Goal: Task Accomplishment & Management: Manage account settings

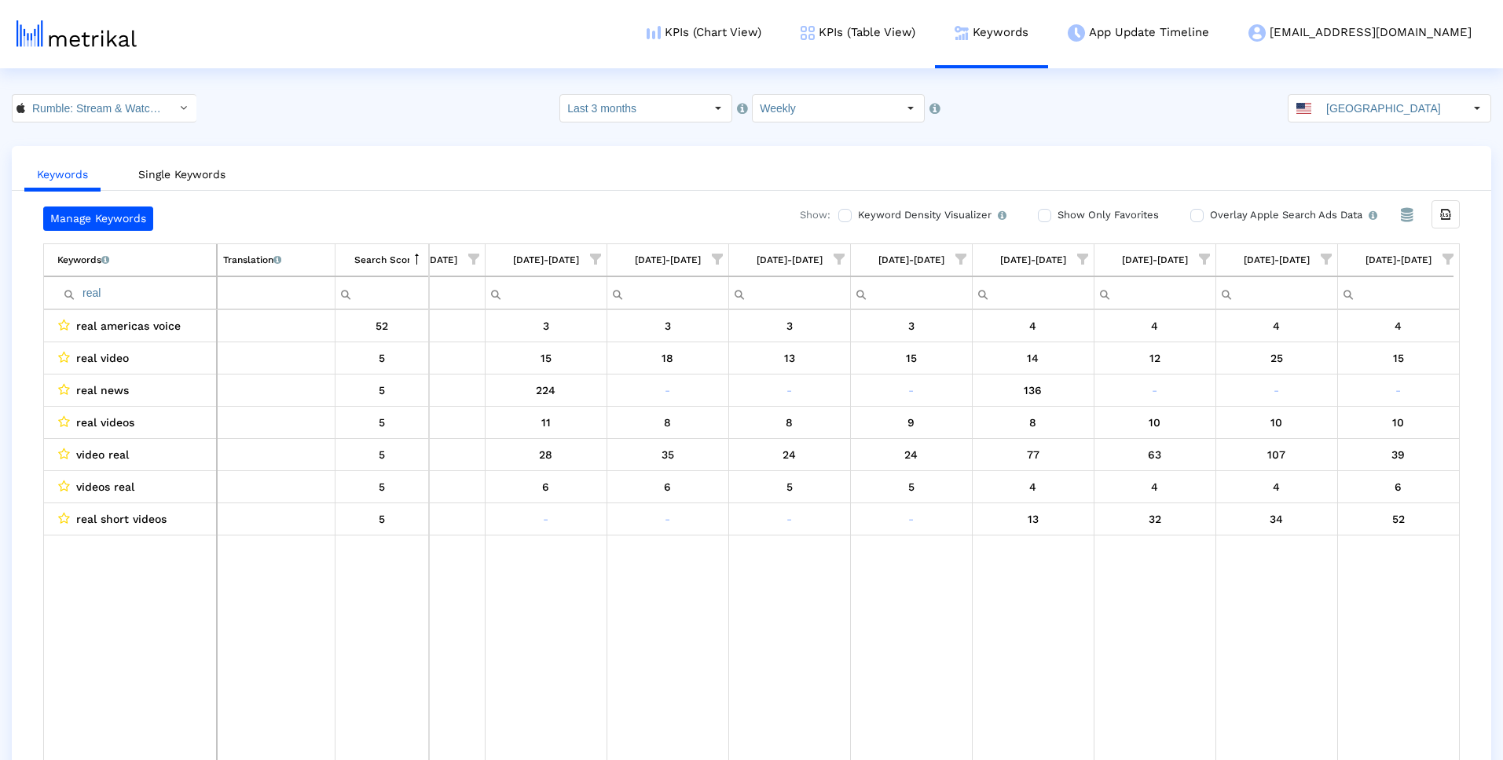
scroll to position [0, 548]
click at [154, 288] on input "real" at bounding box center [136, 293] width 159 height 26
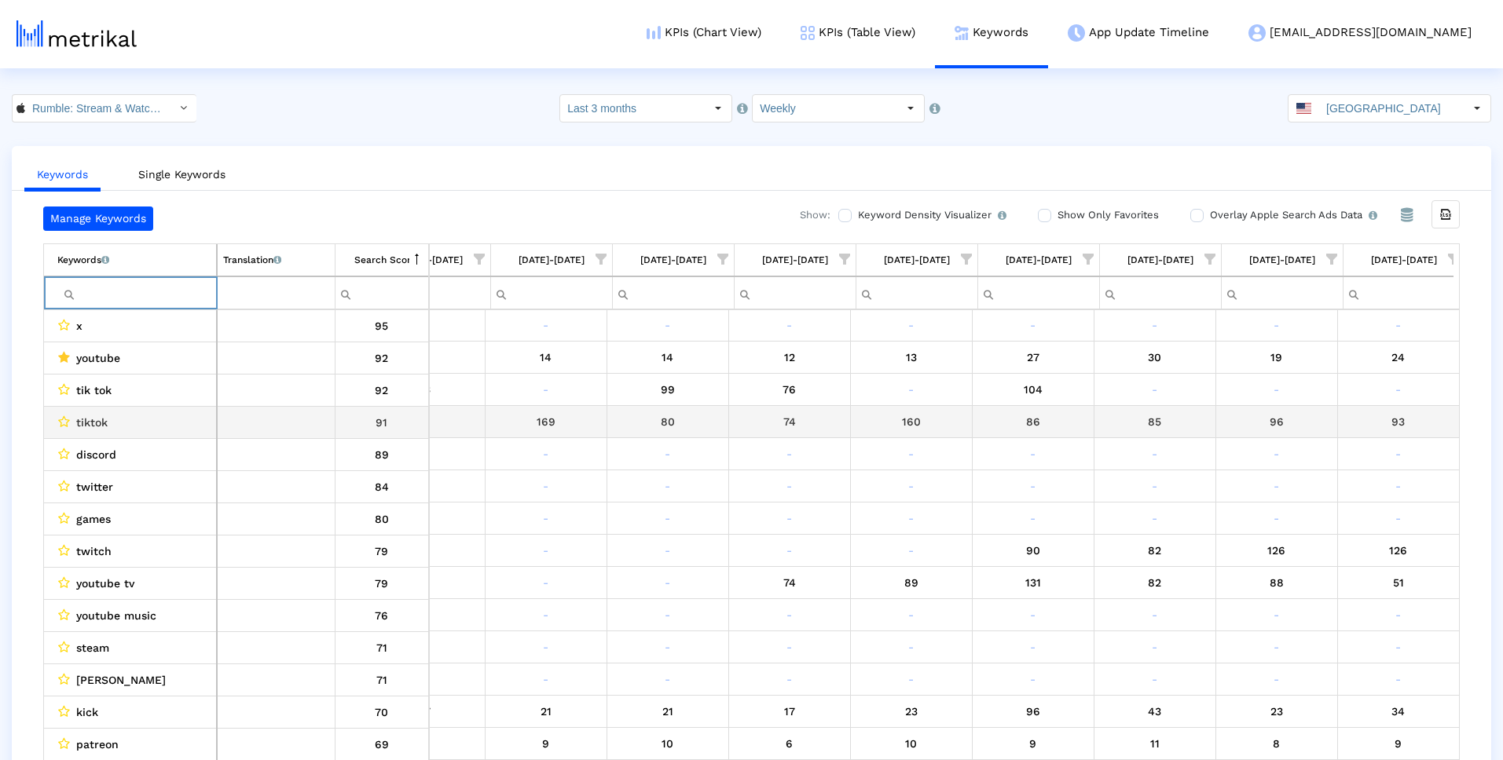
scroll to position [0, 559]
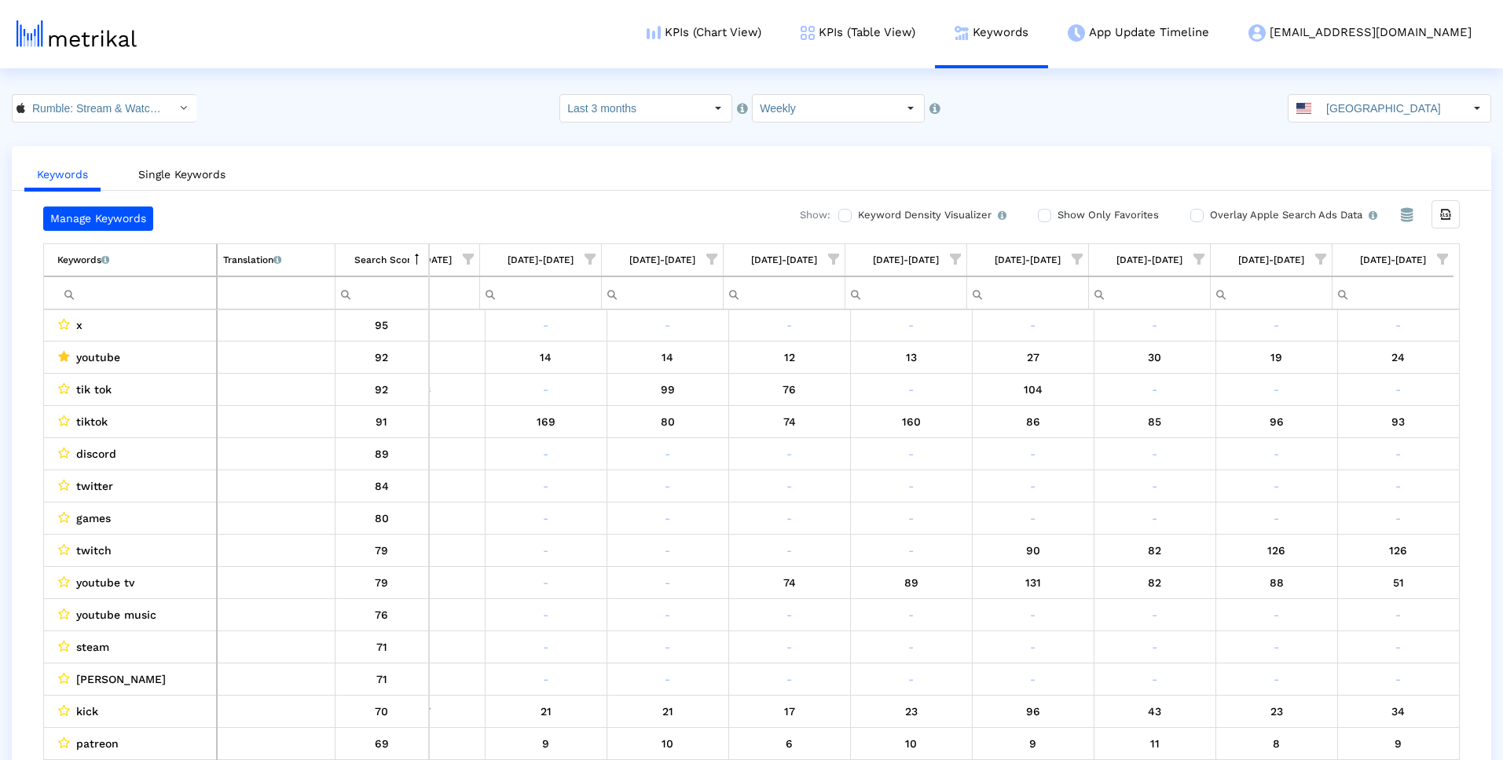
click at [1448, 254] on span "Show filter options for column '09/28/25-10/04/25'" at bounding box center [1442, 259] width 11 height 11
click at [1351, 361] on div "Is One" at bounding box center [1366, 372] width 141 height 31
click at [1346, 408] on div "Between 2-3" at bounding box center [1366, 403] width 141 height 31
click at [1346, 430] on div "Between 4-5" at bounding box center [1366, 434] width 141 height 31
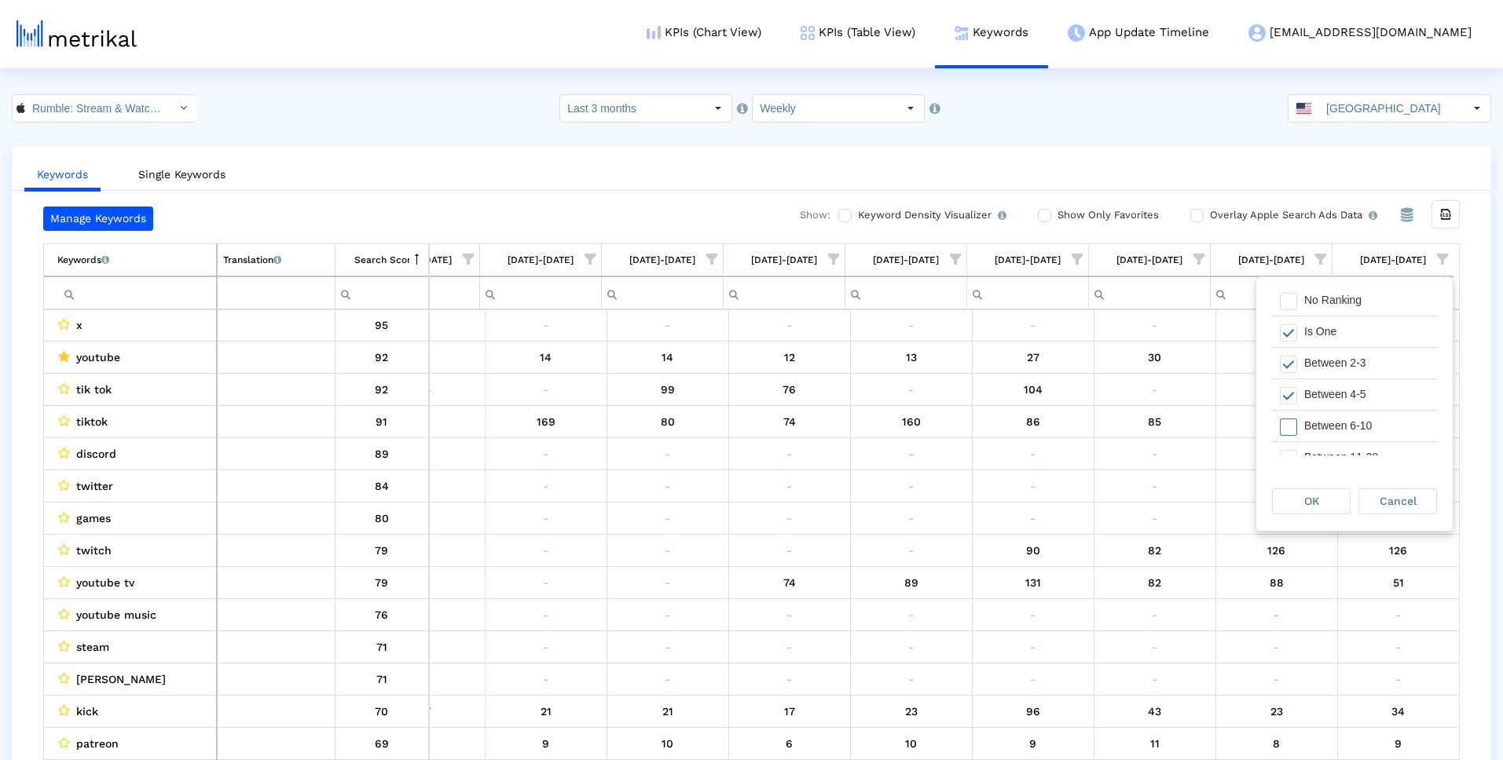
click at [1346, 430] on div "Between 6-10" at bounding box center [1366, 426] width 141 height 31
click at [1341, 440] on div "Between 11-20" at bounding box center [1366, 434] width 141 height 31
click at [1328, 484] on div "OK Cancel" at bounding box center [1354, 501] width 196 height 60
click at [1328, 490] on div "OK" at bounding box center [1311, 501] width 77 height 24
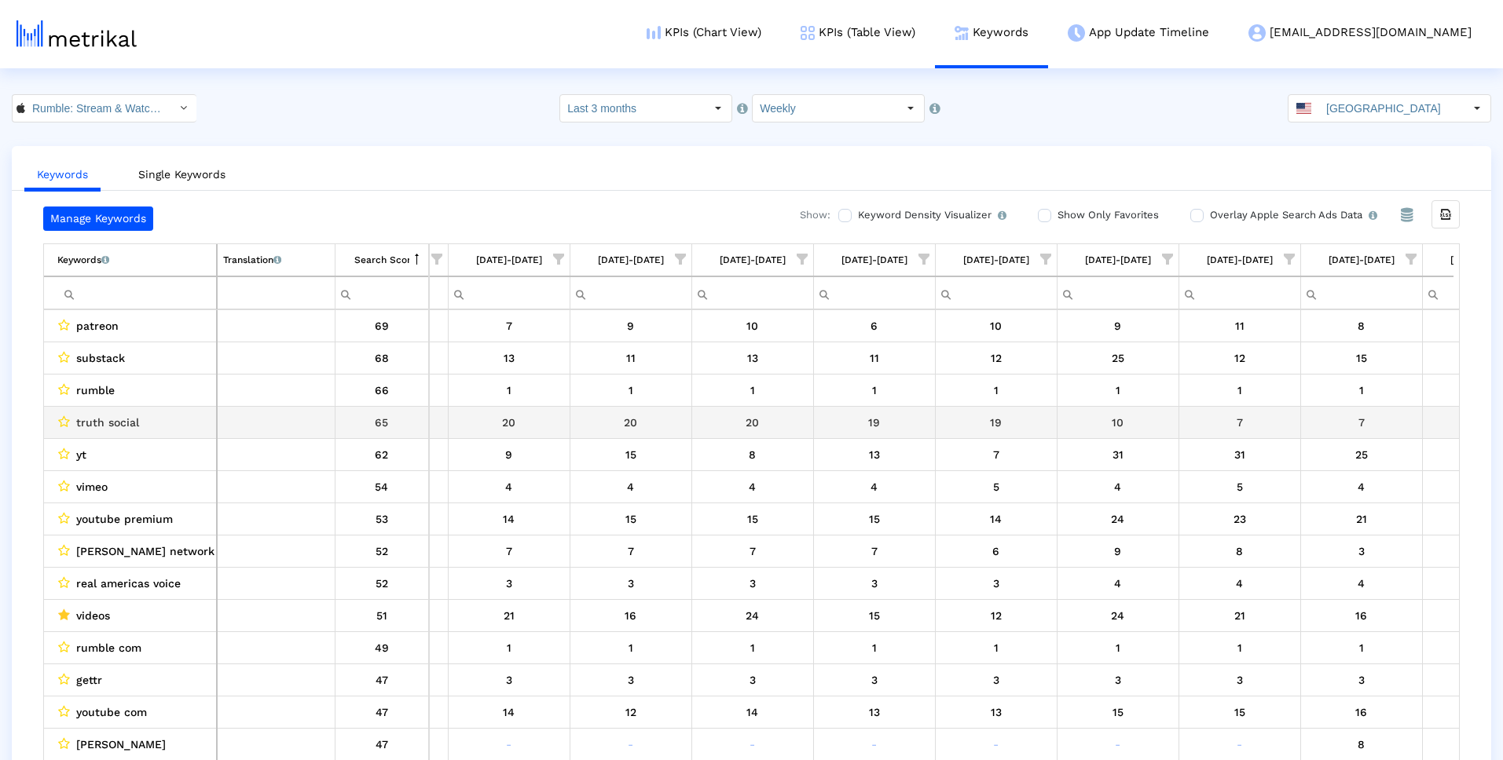
scroll to position [0, 0]
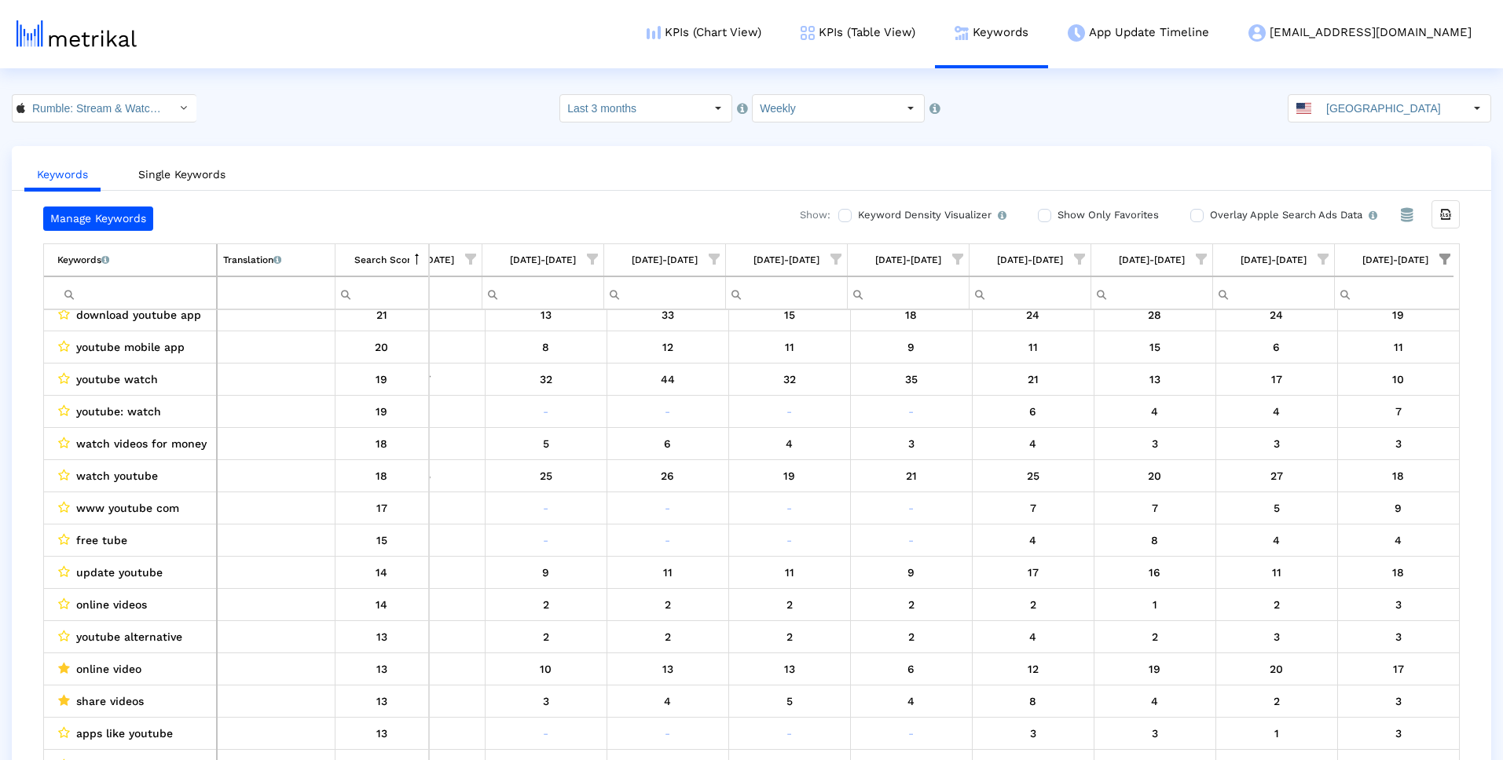
click at [137, 295] on input "Filter cell" at bounding box center [136, 293] width 159 height 26
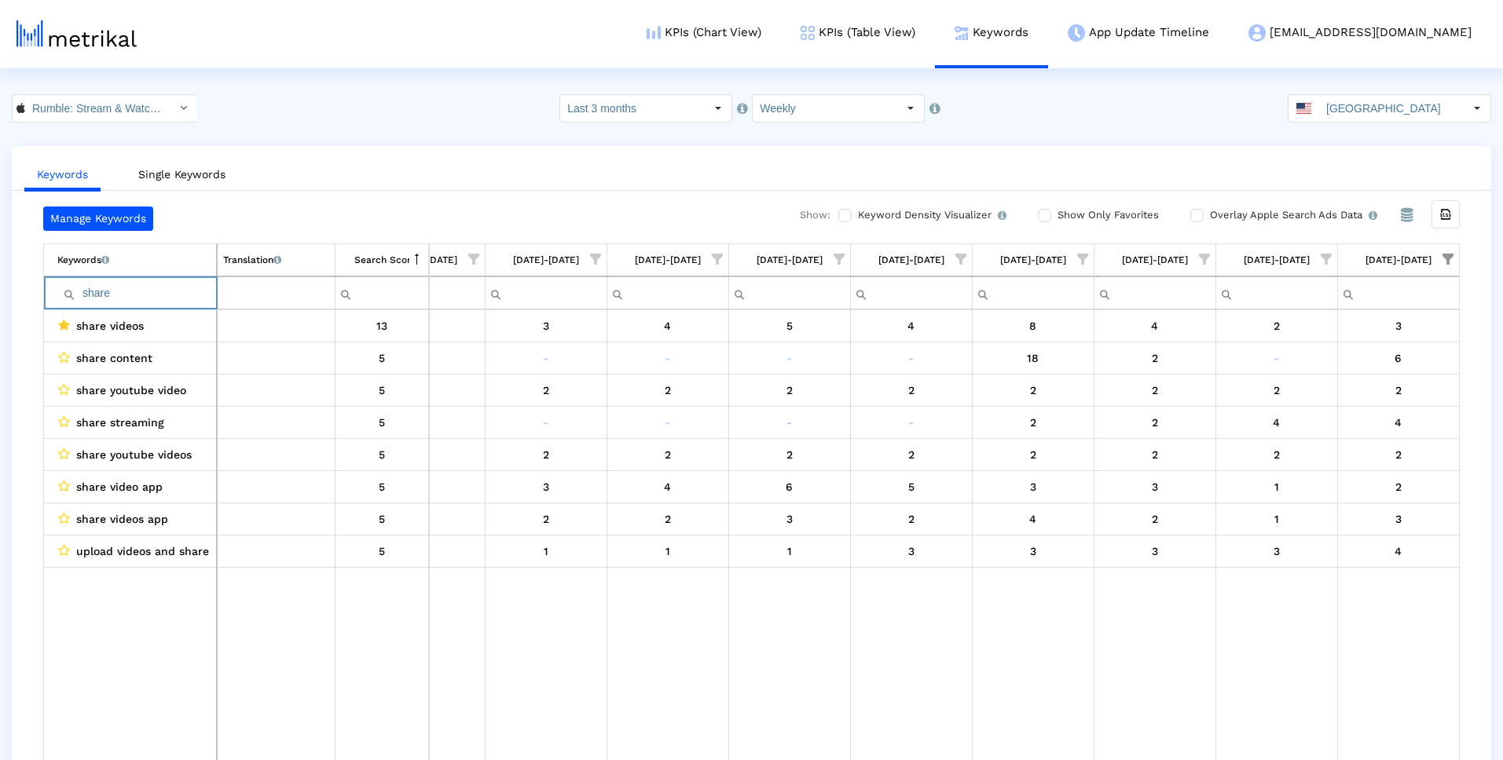
click at [173, 288] on input "share" at bounding box center [136, 293] width 159 height 26
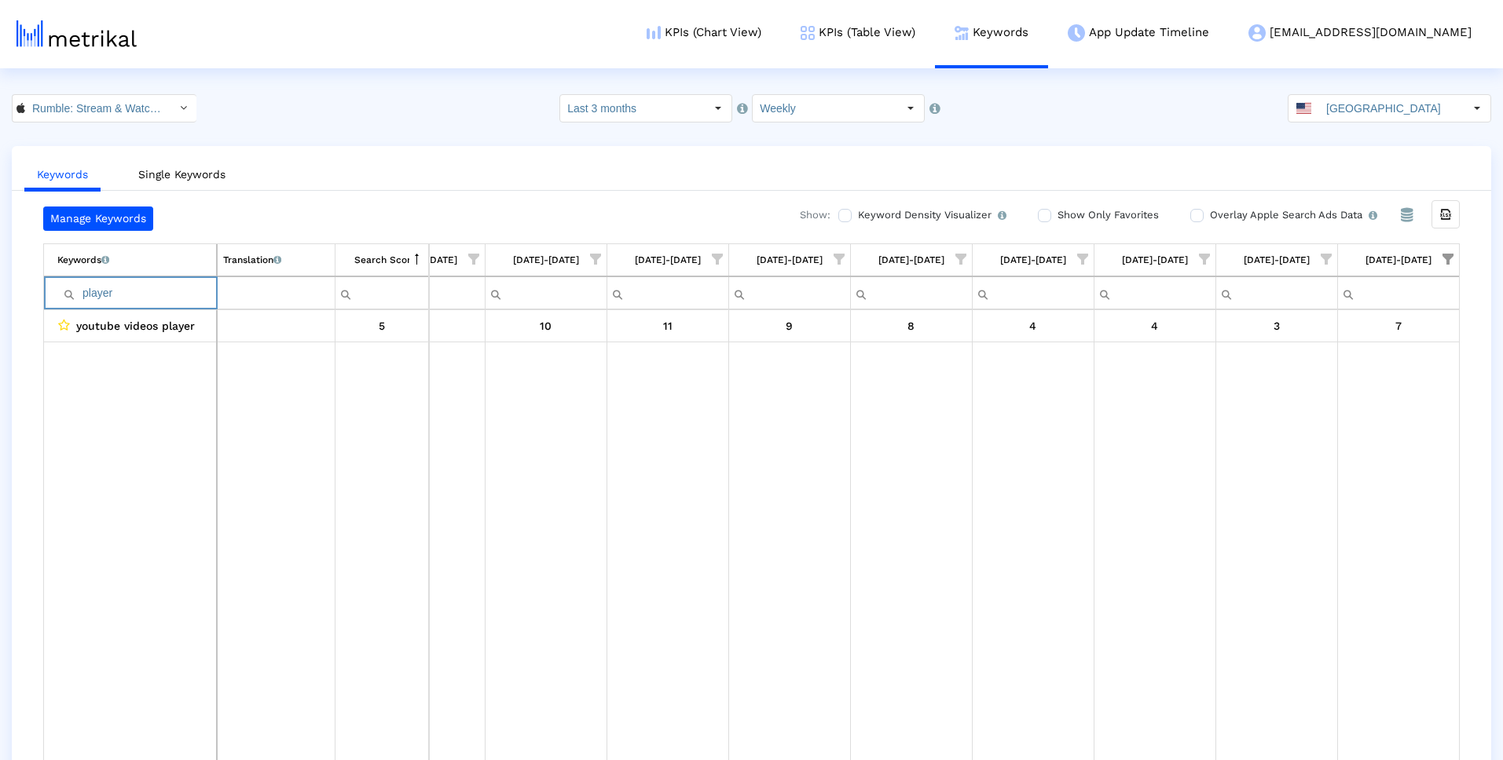
type input "player"
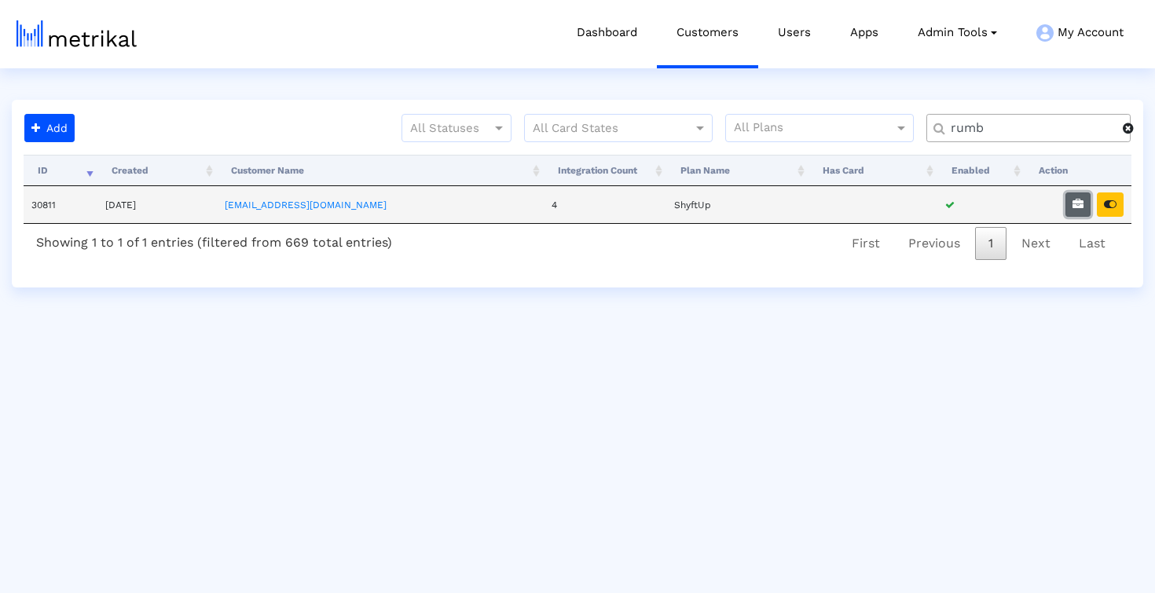
click at [1081, 207] on icon "button" at bounding box center [1077, 204] width 11 height 11
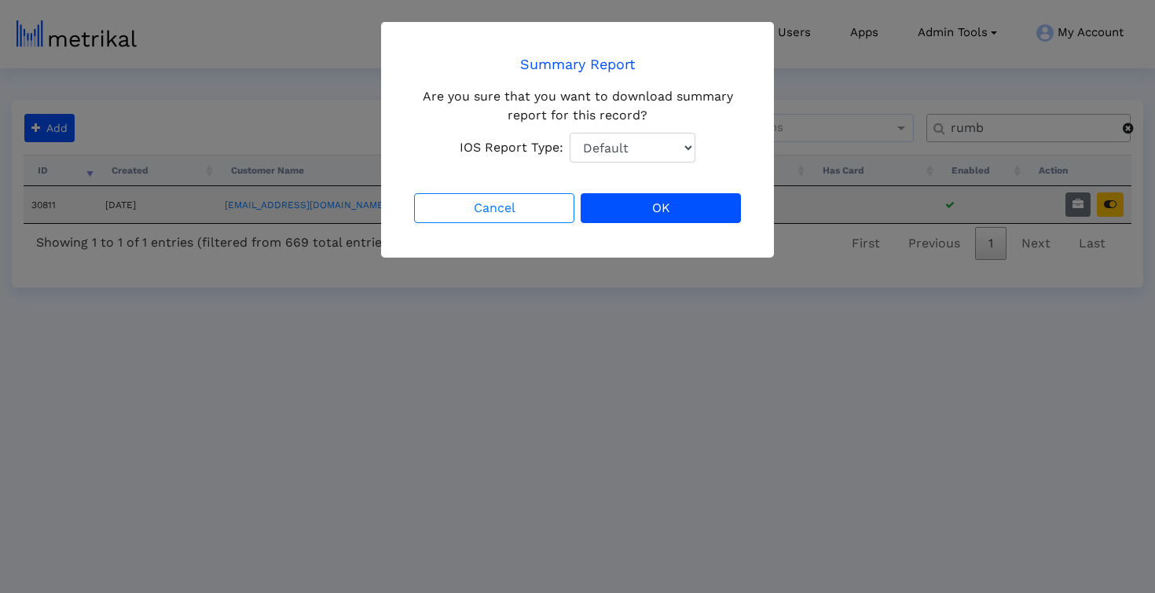
click at [625, 155] on select "Default Total Downloads New Downloads Redownloads" at bounding box center [633, 148] width 126 height 30
select select "1: 1"
click at [570, 133] on select "Default Total Downloads New Downloads Redownloads" at bounding box center [633, 148] width 126 height 30
click at [642, 209] on button "OK" at bounding box center [661, 208] width 160 height 30
